Goal: Transaction & Acquisition: Book appointment/travel/reservation

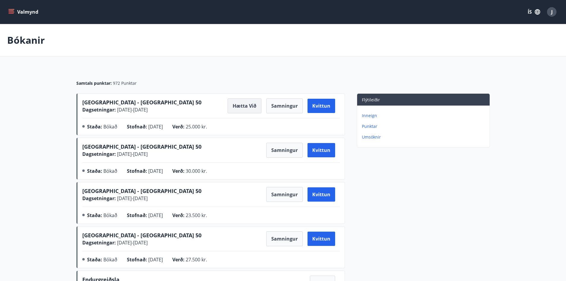
click at [242, 105] on button "Hætta við" at bounding box center [245, 105] width 34 height 15
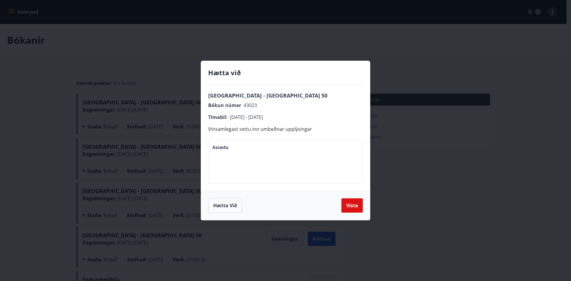
click at [277, 158] on textarea "Ástæða" at bounding box center [285, 162] width 146 height 34
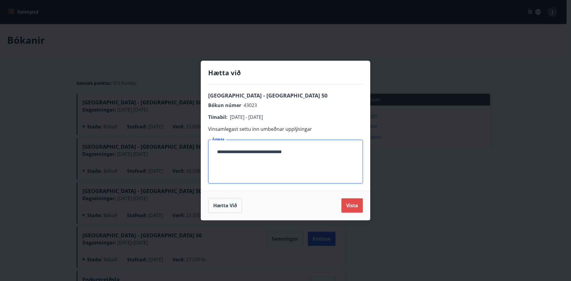
type textarea "**********"
click at [358, 206] on button "Vista" at bounding box center [351, 205] width 21 height 14
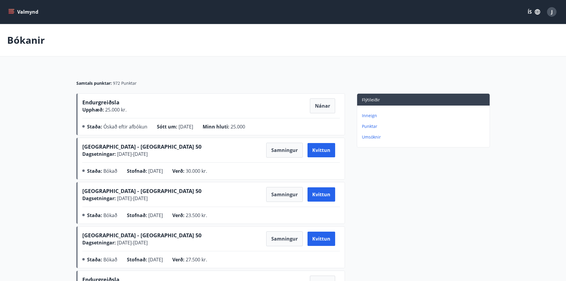
click at [29, 14] on button "Valmynd" at bounding box center [24, 12] width 34 height 11
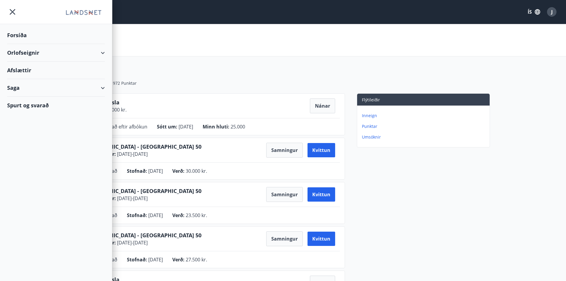
click at [18, 37] on div "Forsíða" at bounding box center [56, 35] width 98 height 18
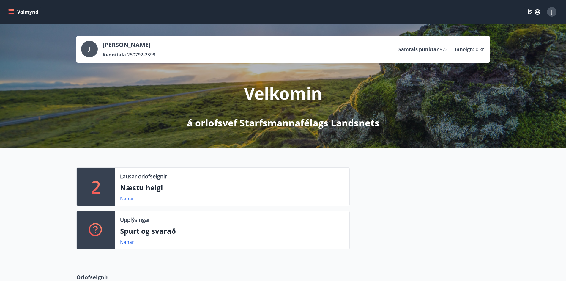
click at [16, 14] on button "Valmynd" at bounding box center [24, 12] width 34 height 11
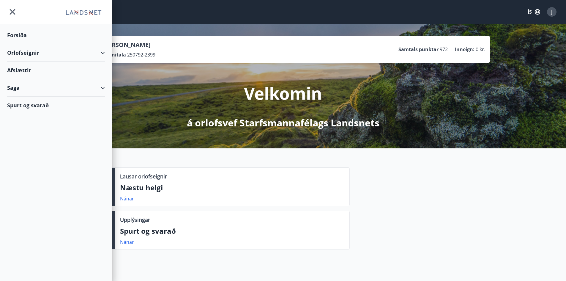
click at [46, 59] on div "Orlofseignir" at bounding box center [56, 53] width 98 height 18
click at [33, 80] on div "Bókunardagatal" at bounding box center [56, 80] width 88 height 12
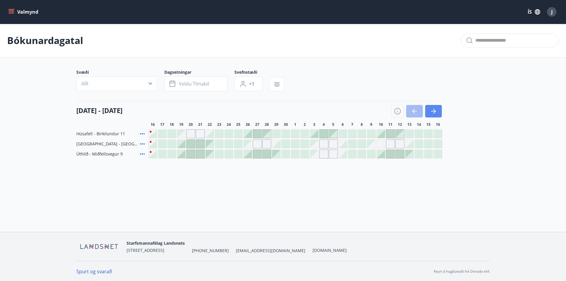
click at [435, 112] on icon "button" at bounding box center [434, 111] width 3 height 5
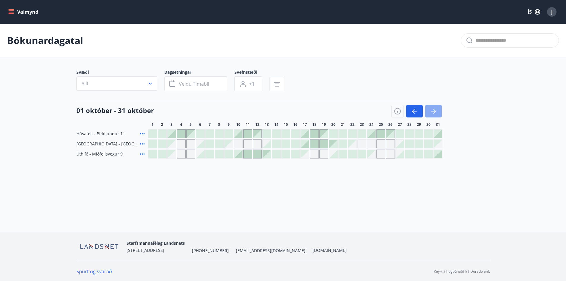
click at [435, 112] on icon "button" at bounding box center [434, 111] width 3 height 5
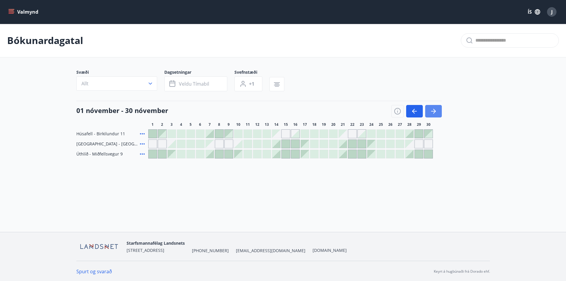
click at [435, 112] on icon "button" at bounding box center [434, 111] width 3 height 5
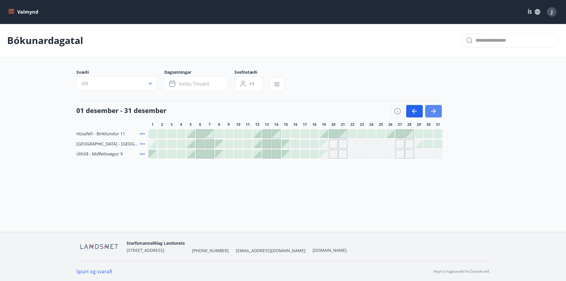
click at [435, 112] on icon "button" at bounding box center [434, 111] width 3 height 5
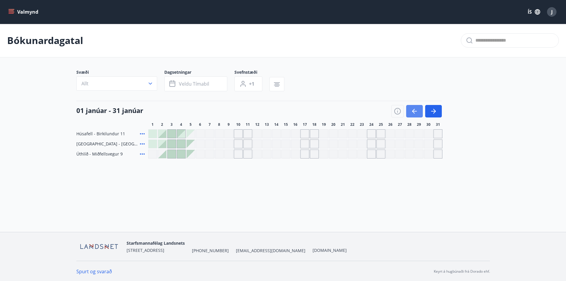
click at [415, 113] on icon "button" at bounding box center [414, 111] width 7 height 7
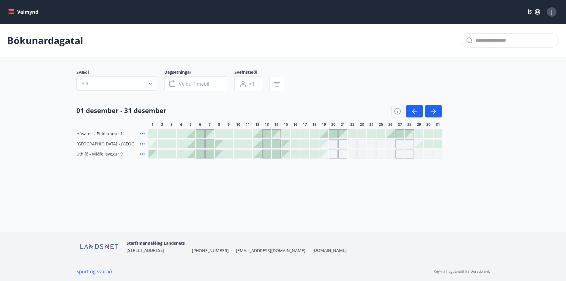
click at [428, 144] on div at bounding box center [429, 144] width 8 height 8
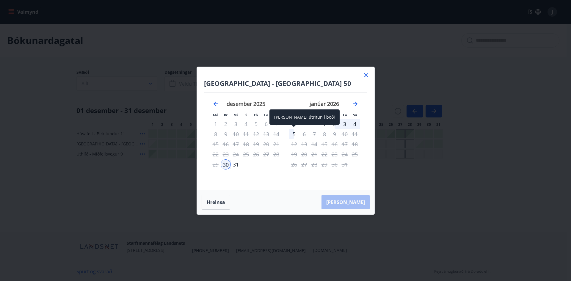
click at [292, 136] on div "5" at bounding box center [294, 134] width 10 height 10
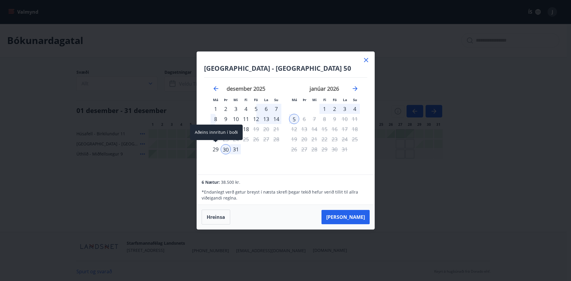
click at [215, 149] on div "29" at bounding box center [215, 149] width 10 height 10
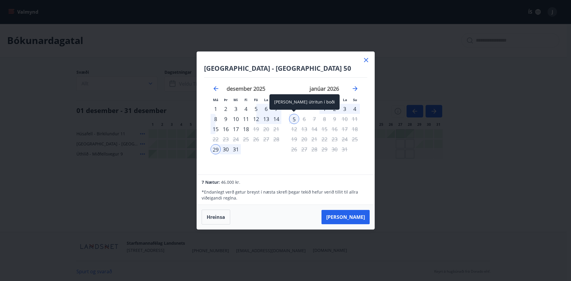
click at [293, 120] on div "5" at bounding box center [294, 119] width 10 height 10
click at [224, 150] on div "30" at bounding box center [226, 149] width 10 height 10
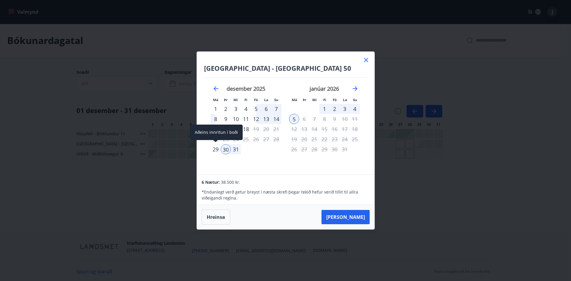
click at [215, 150] on div "29" at bounding box center [215, 149] width 10 height 10
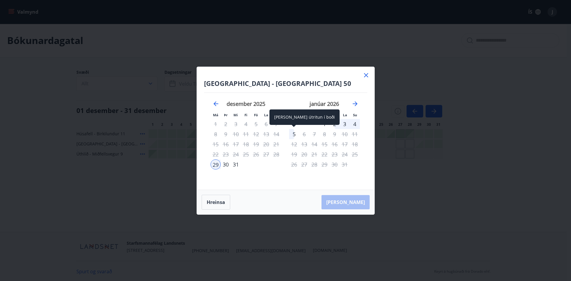
click at [295, 135] on div "5" at bounding box center [294, 134] width 10 height 10
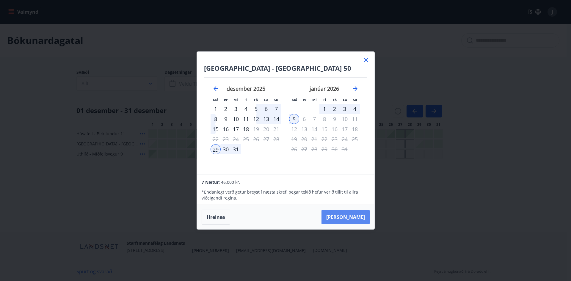
click at [354, 218] on button "[PERSON_NAME]" at bounding box center [345, 217] width 48 height 14
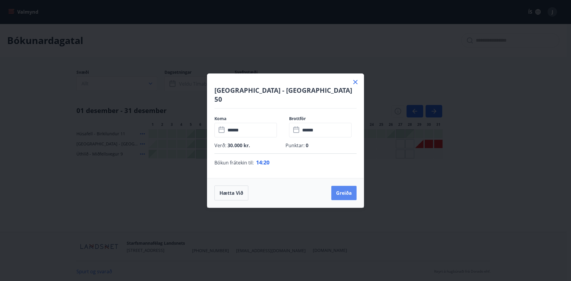
click at [341, 189] on button "Greiða" at bounding box center [343, 193] width 25 height 14
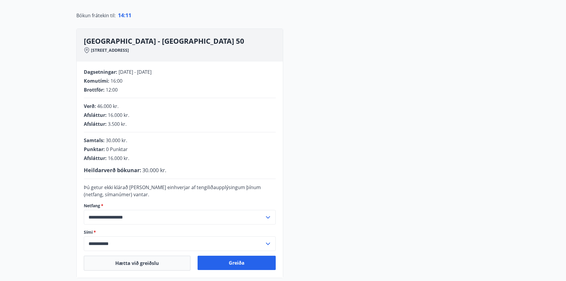
scroll to position [89, 0]
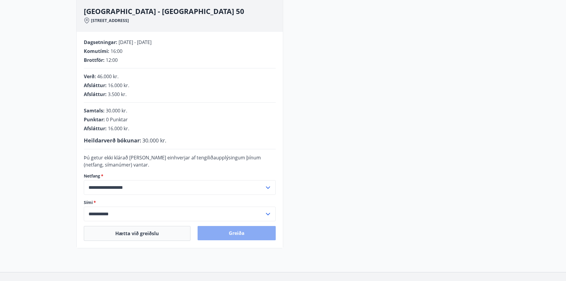
click at [243, 233] on button "Greiða" at bounding box center [237, 233] width 78 height 14
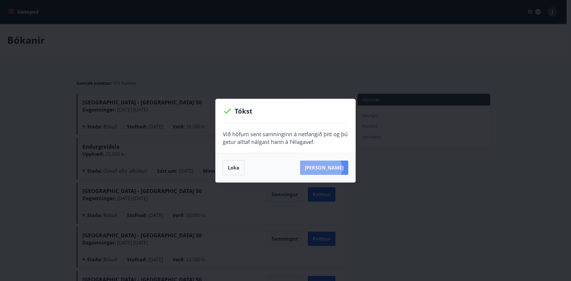
click at [330, 169] on button "[PERSON_NAME]" at bounding box center [324, 168] width 48 height 14
click at [238, 172] on button "Loka" at bounding box center [234, 167] width 22 height 15
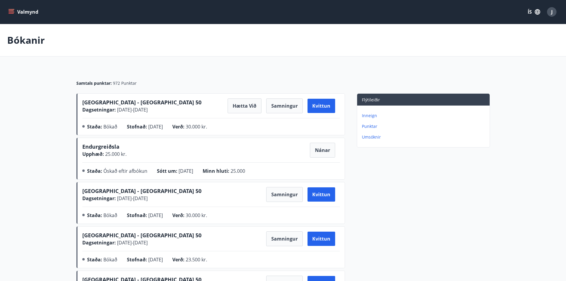
click at [23, 15] on button "Valmynd" at bounding box center [24, 12] width 34 height 11
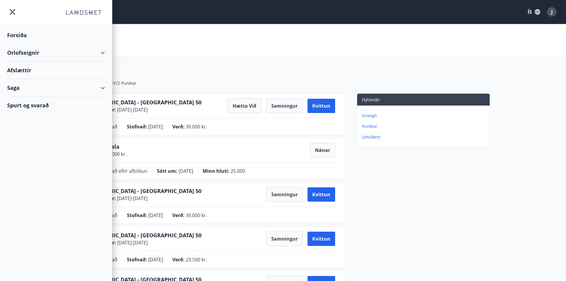
click at [45, 51] on div "Orlofseignir" at bounding box center [56, 53] width 98 height 18
click at [32, 82] on div "Bókunardagatal" at bounding box center [56, 80] width 88 height 12
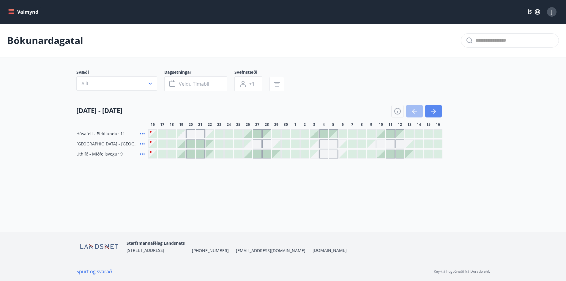
click at [437, 110] on icon "button" at bounding box center [433, 111] width 7 height 7
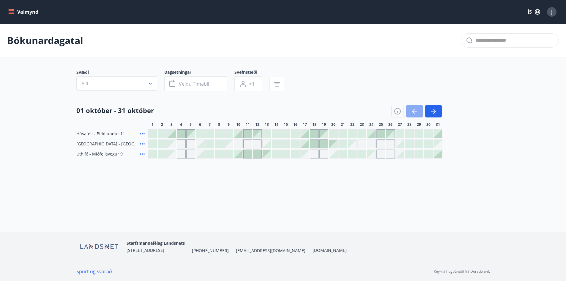
click at [416, 112] on icon "button" at bounding box center [414, 111] width 7 height 7
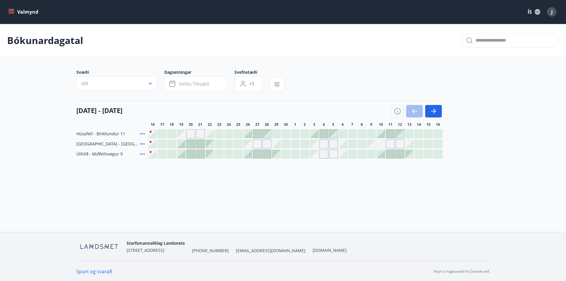
click at [323, 133] on div at bounding box center [324, 134] width 8 height 8
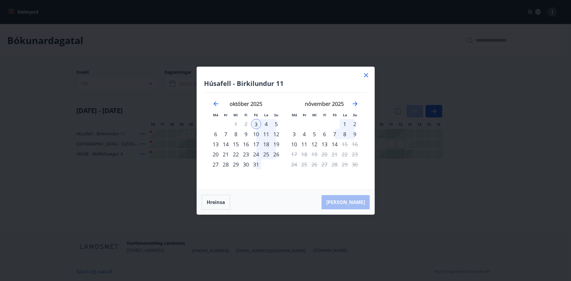
click at [363, 74] on icon at bounding box center [365, 75] width 7 height 7
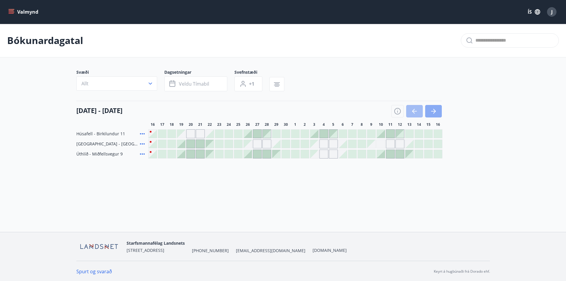
click at [438, 112] on button "button" at bounding box center [433, 111] width 17 height 12
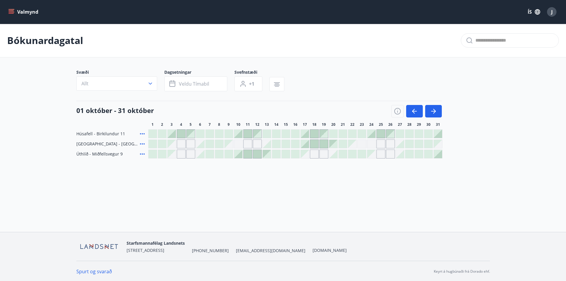
click at [381, 134] on div at bounding box center [381, 134] width 8 height 8
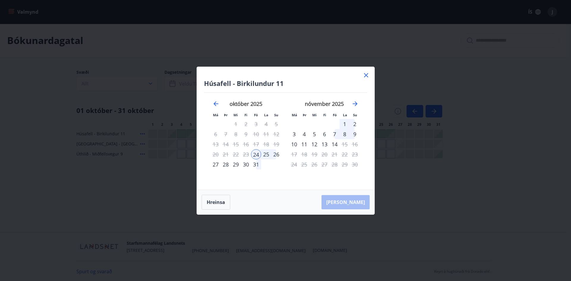
click at [226, 165] on div "28" at bounding box center [226, 164] width 10 height 10
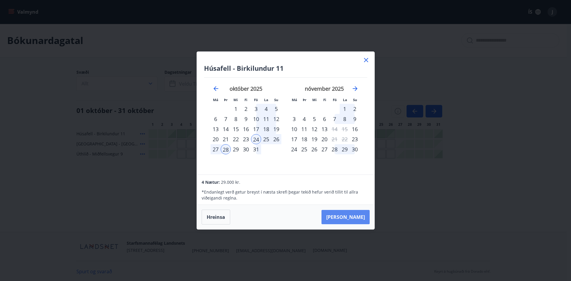
click at [353, 215] on button "[PERSON_NAME]" at bounding box center [345, 217] width 48 height 14
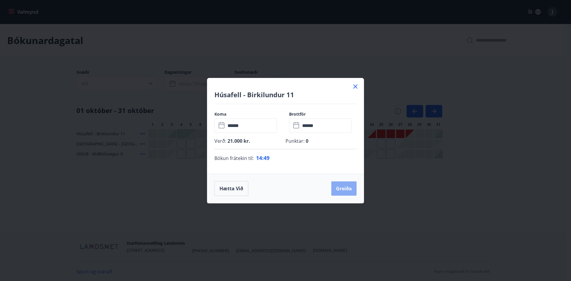
click at [343, 189] on button "Greiða" at bounding box center [343, 188] width 25 height 14
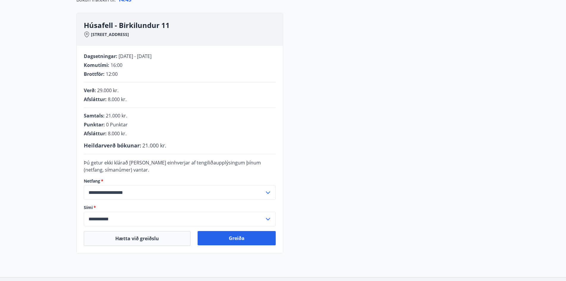
scroll to position [89, 0]
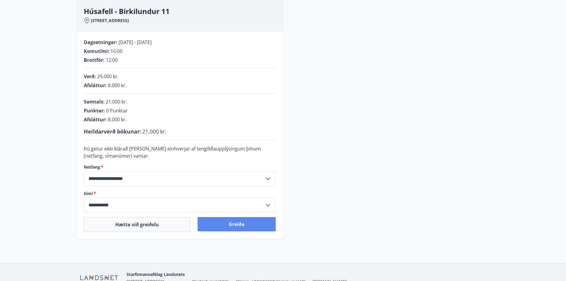
click at [261, 222] on button "Greiða" at bounding box center [237, 224] width 78 height 14
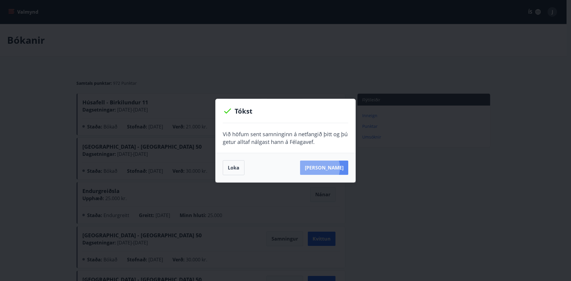
click at [325, 168] on button "[PERSON_NAME]" at bounding box center [324, 168] width 48 height 14
click at [234, 170] on button "Loka" at bounding box center [234, 167] width 22 height 15
